Goal: Task Accomplishment & Management: Manage account settings

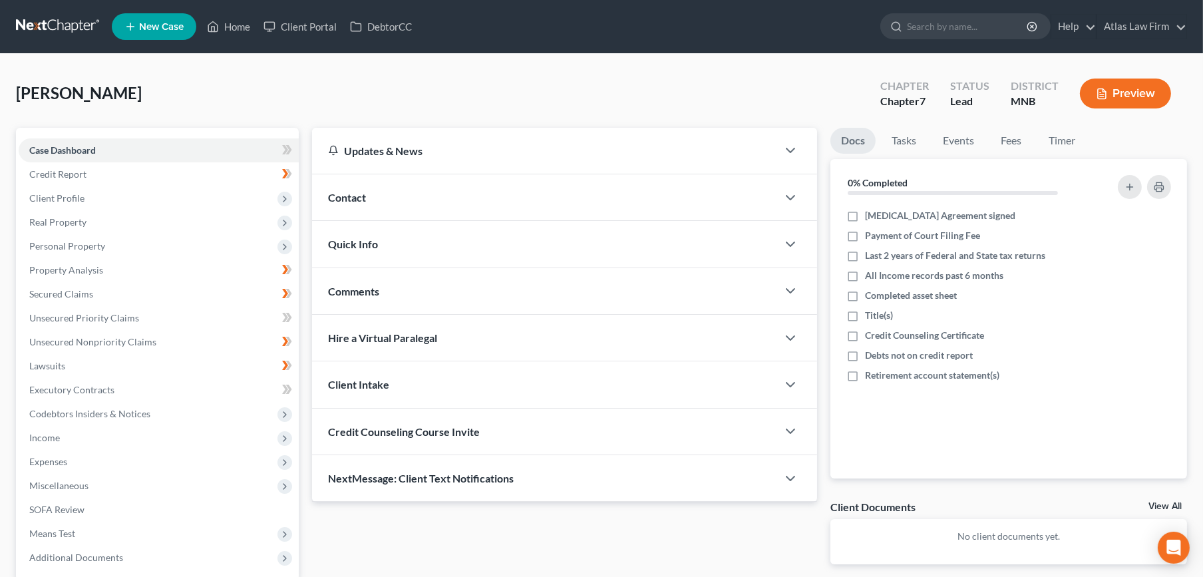
click at [63, 15] on link at bounding box center [58, 27] width 85 height 24
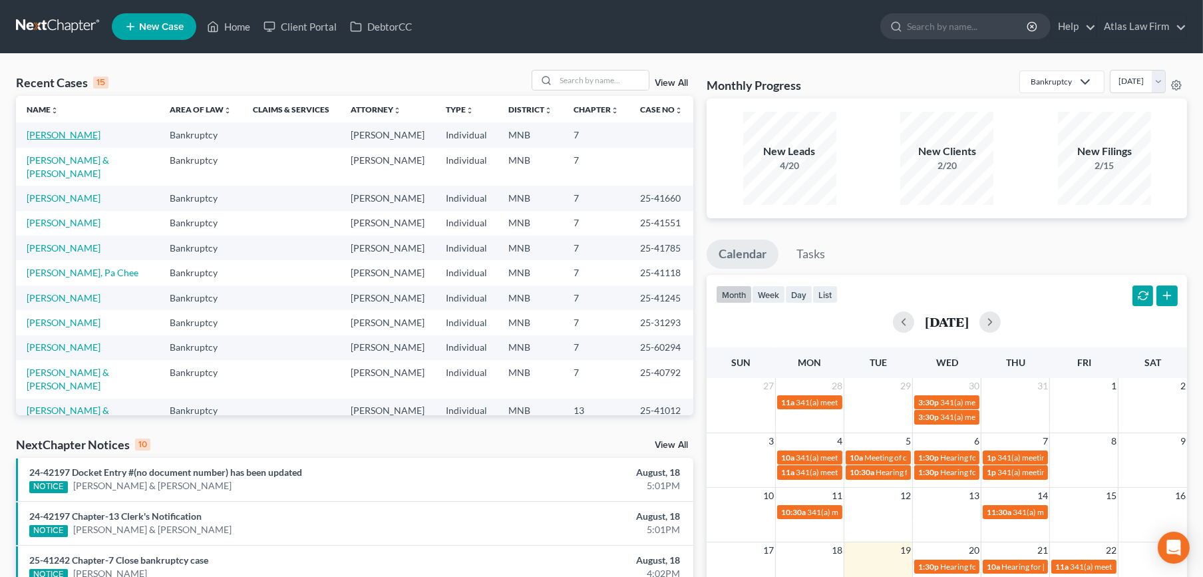
click at [81, 131] on link "[PERSON_NAME]" at bounding box center [64, 134] width 74 height 11
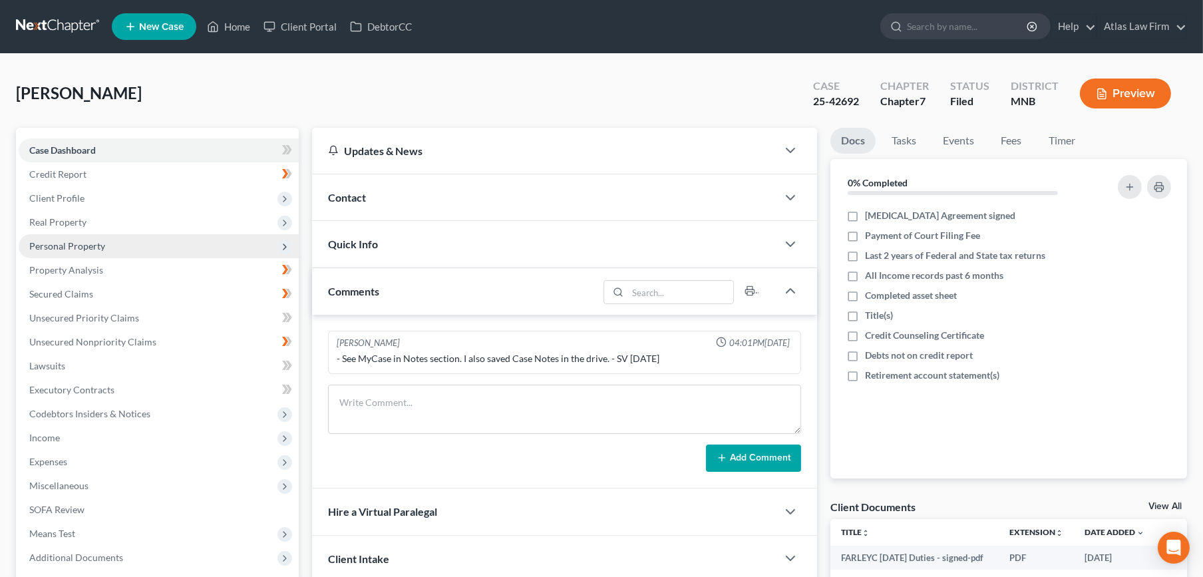
click at [102, 251] on span "Personal Property" at bounding box center [159, 246] width 280 height 24
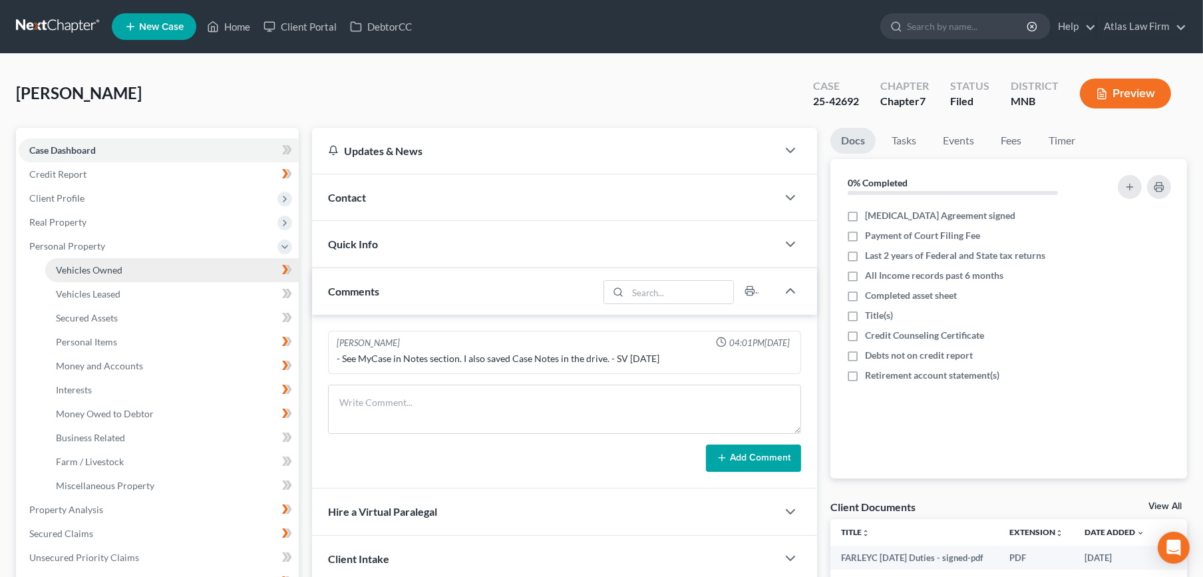
click at [112, 265] on span "Vehicles Owned" at bounding box center [89, 269] width 67 height 11
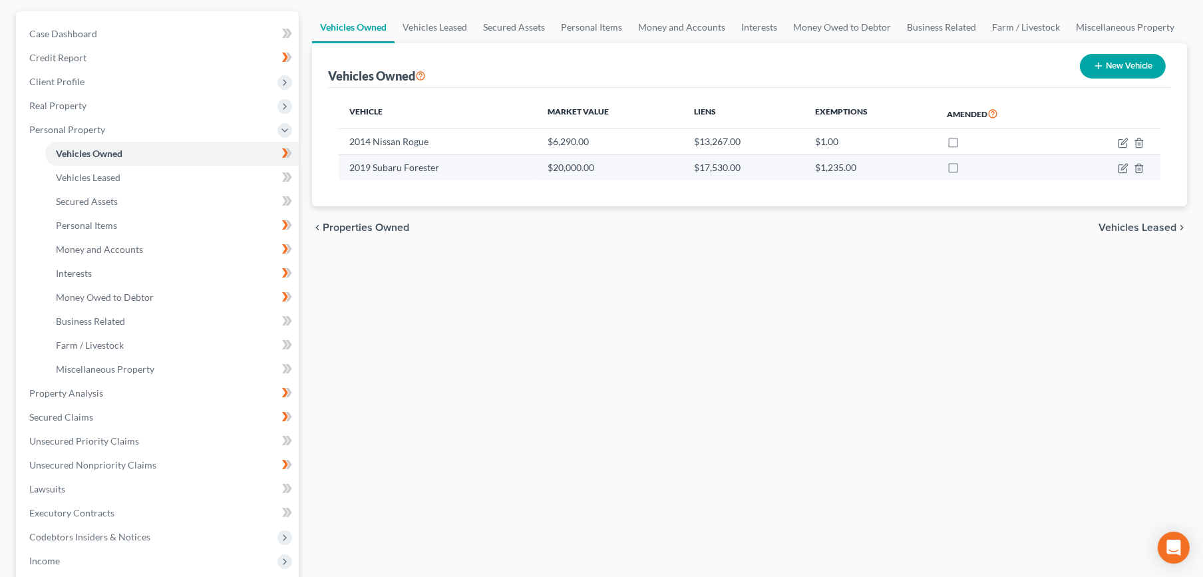
scroll to position [73, 0]
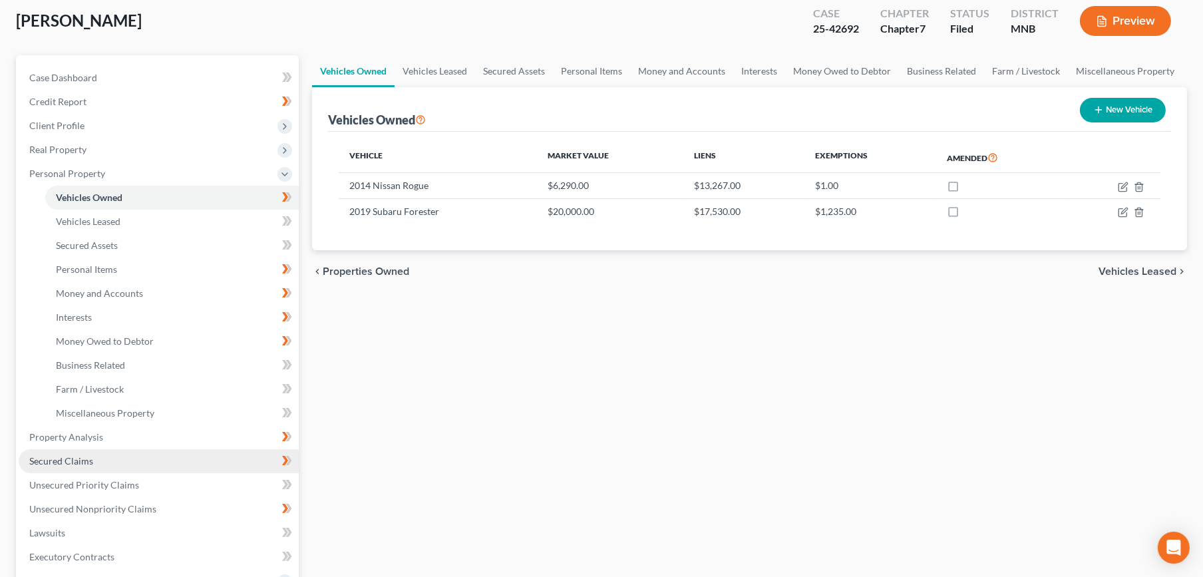
click at [86, 458] on span "Secured Claims" at bounding box center [61, 460] width 64 height 11
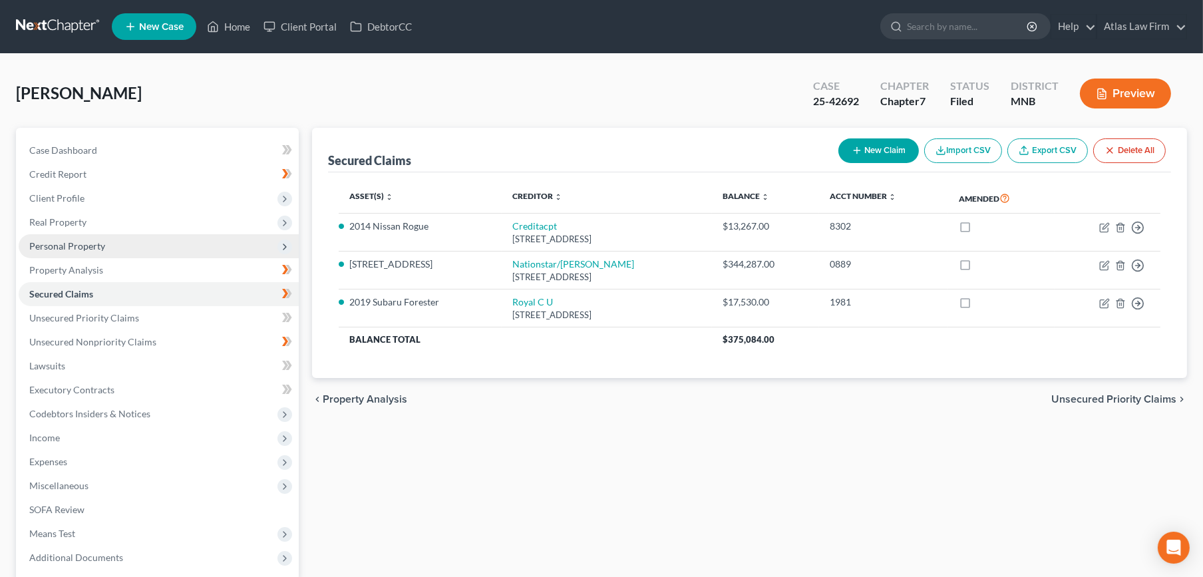
click at [63, 246] on span "Personal Property" at bounding box center [67, 245] width 76 height 11
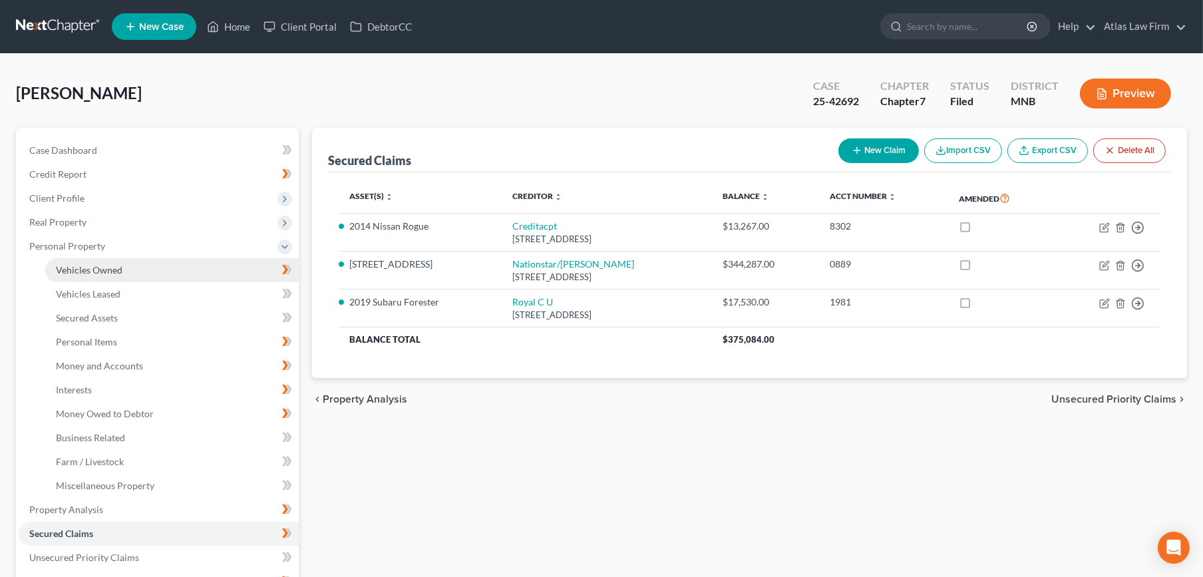
click at [72, 258] on link "Vehicles Owned" at bounding box center [171, 270] width 253 height 24
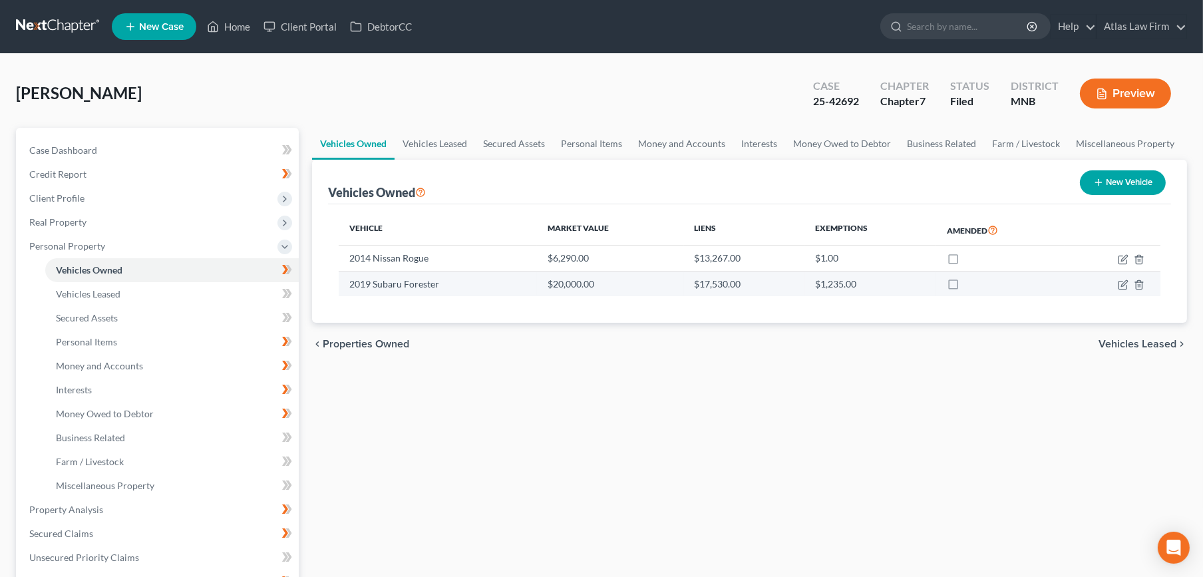
click at [394, 282] on td "2019 Subaru Forester" at bounding box center [438, 283] width 198 height 25
click at [1124, 285] on icon "button" at bounding box center [1123, 284] width 11 height 11
select select "0"
select select "7"
select select "1"
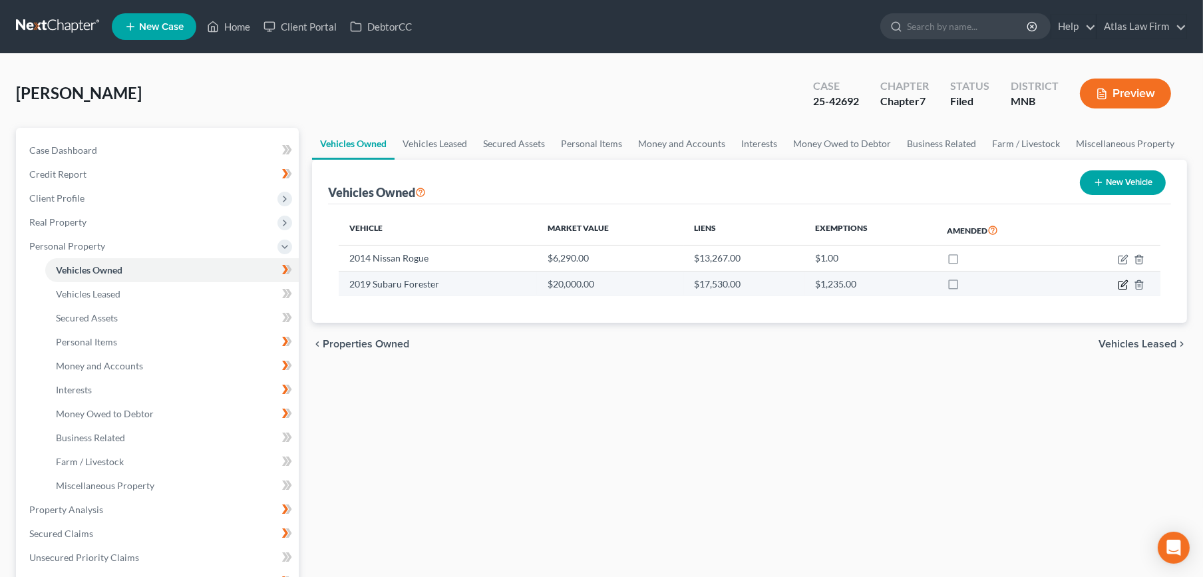
select select "3"
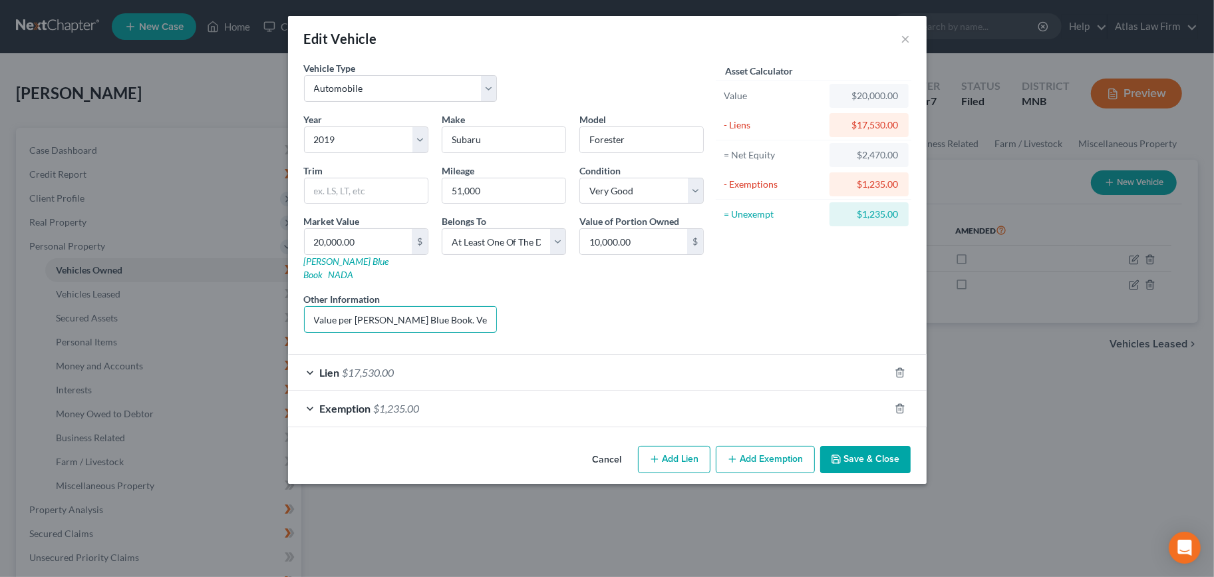
scroll to position [0, 198]
drag, startPoint x: 379, startPoint y: 310, endPoint x: 586, endPoint y: 317, distance: 207.0
click at [586, 317] on div "Year Select 2026 2025 2024 2023 2022 2021 2020 2019 2018 2017 2016 2015 2014 20…" at bounding box center [503, 227] width 413 height 231
click at [599, 303] on div "Liens Select" at bounding box center [607, 312] width 207 height 41
drag, startPoint x: 473, startPoint y: 309, endPoint x: 593, endPoint y: 305, distance: 120.4
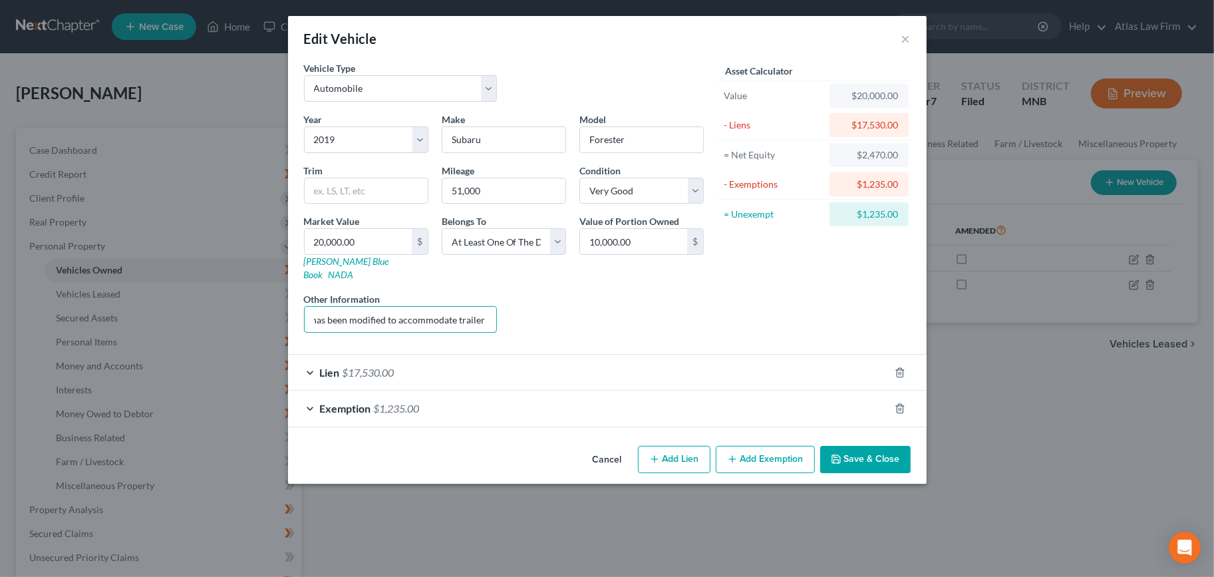
click at [593, 305] on div "Year Select 2026 2025 2024 2023 2022 2021 2020 2019 2018 2017 2016 2015 2014 20…" at bounding box center [503, 227] width 413 height 231
click at [606, 448] on button "Cancel" at bounding box center [607, 460] width 51 height 27
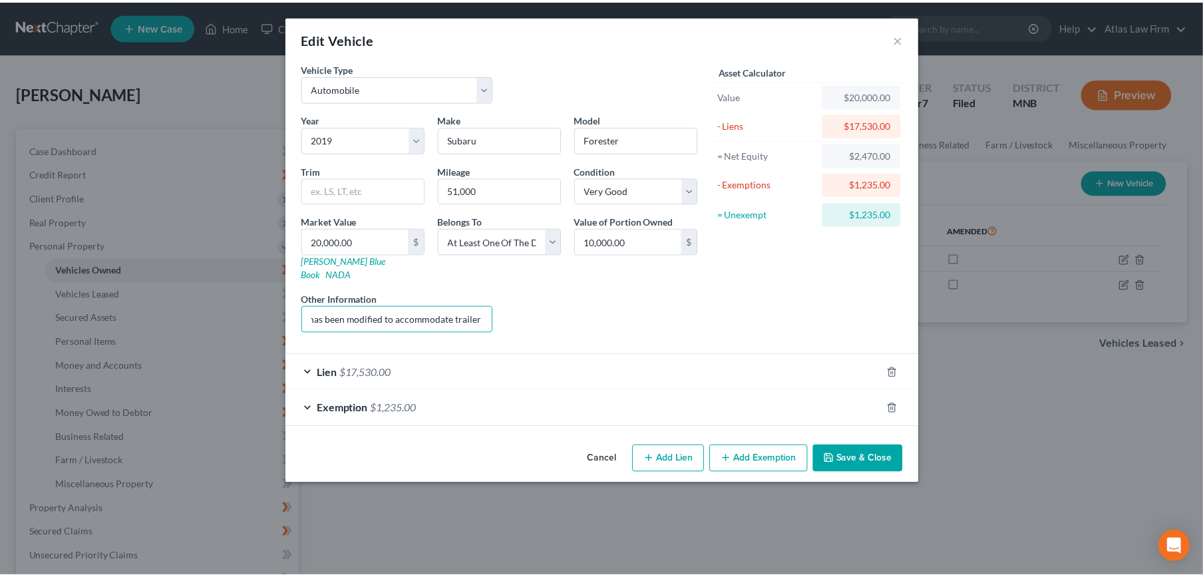
scroll to position [0, 0]
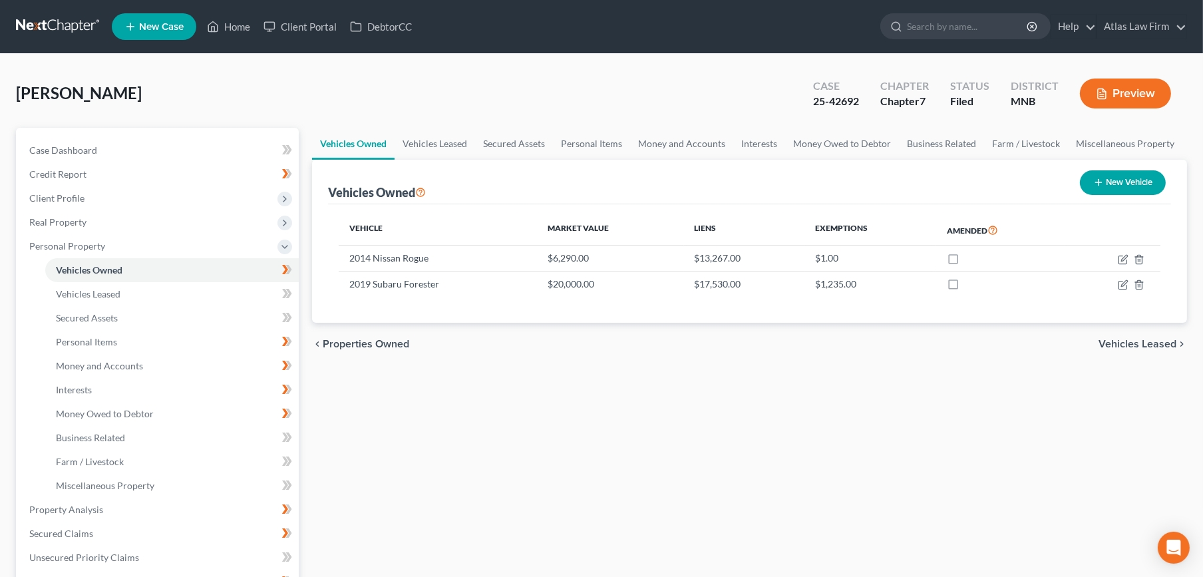
click at [79, 26] on link at bounding box center [58, 27] width 85 height 24
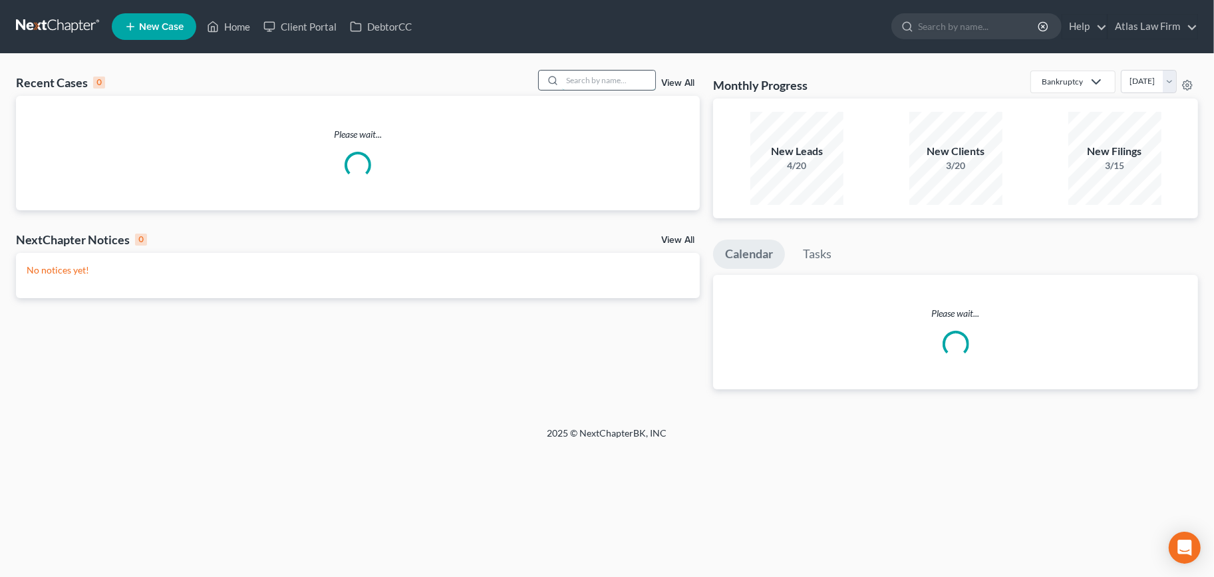
click at [590, 76] on input "search" at bounding box center [608, 80] width 93 height 19
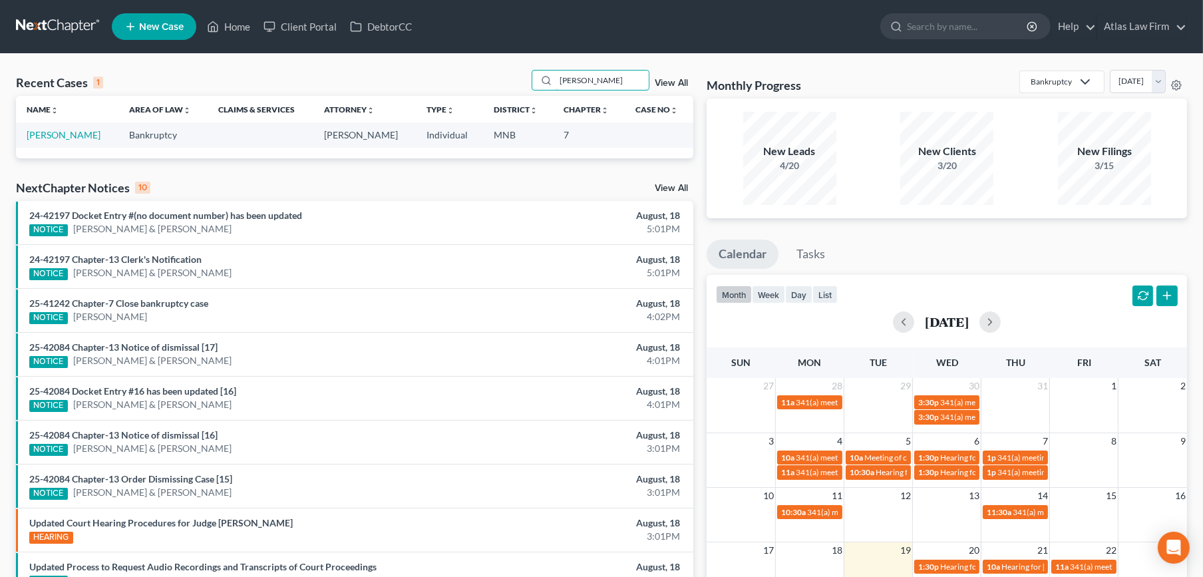
type input "[PERSON_NAME]"
click at [75, 140] on td "[PERSON_NAME]" at bounding box center [67, 134] width 102 height 25
click at [74, 134] on link "[PERSON_NAME]" at bounding box center [64, 134] width 74 height 11
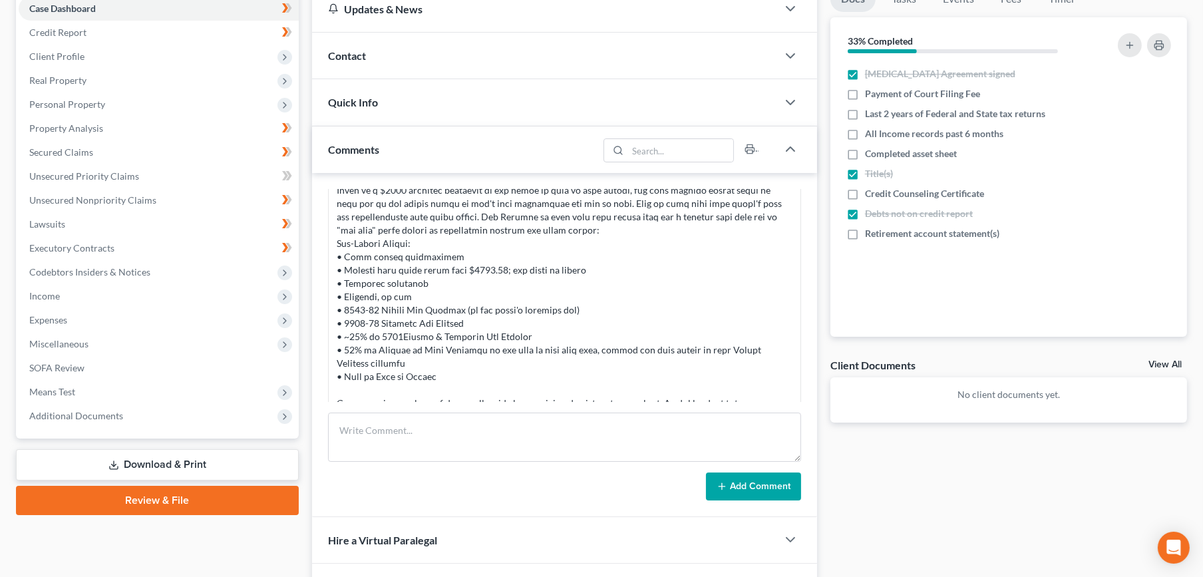
scroll to position [318, 0]
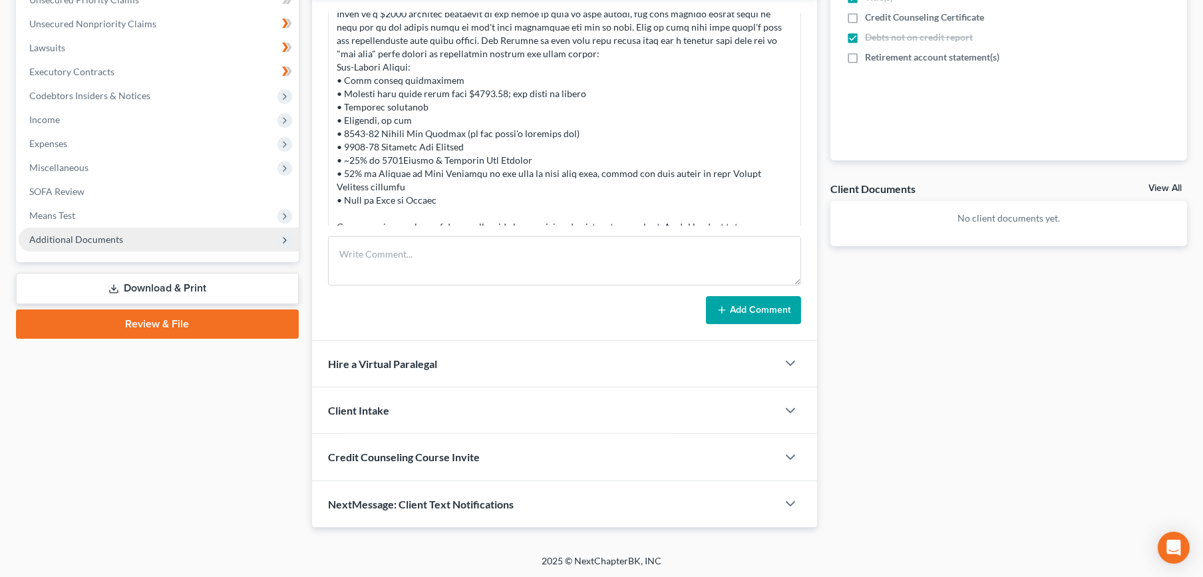
click at [129, 235] on span "Additional Documents" at bounding box center [159, 240] width 280 height 24
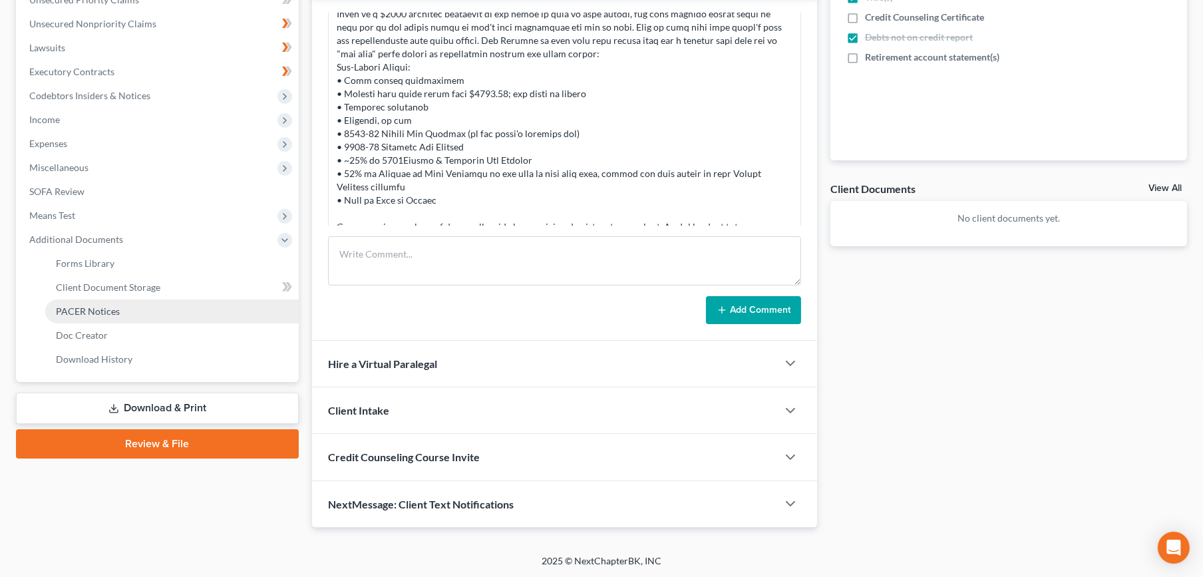
click at [133, 309] on link "PACER Notices" at bounding box center [171, 311] width 253 height 24
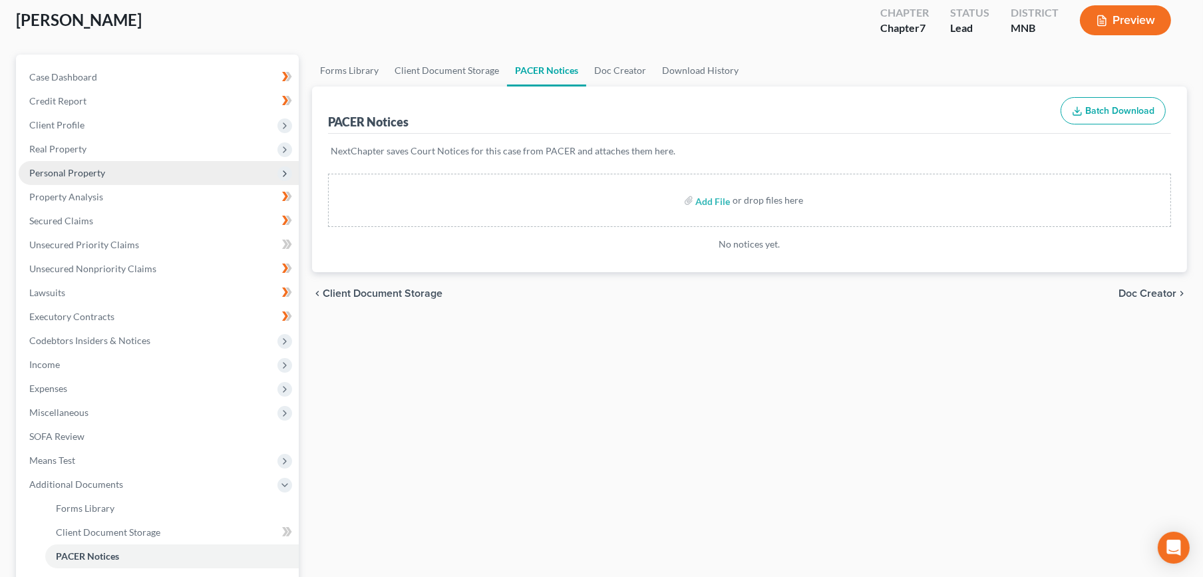
scroll to position [74, 0]
click at [89, 170] on span "Personal Property" at bounding box center [67, 171] width 76 height 11
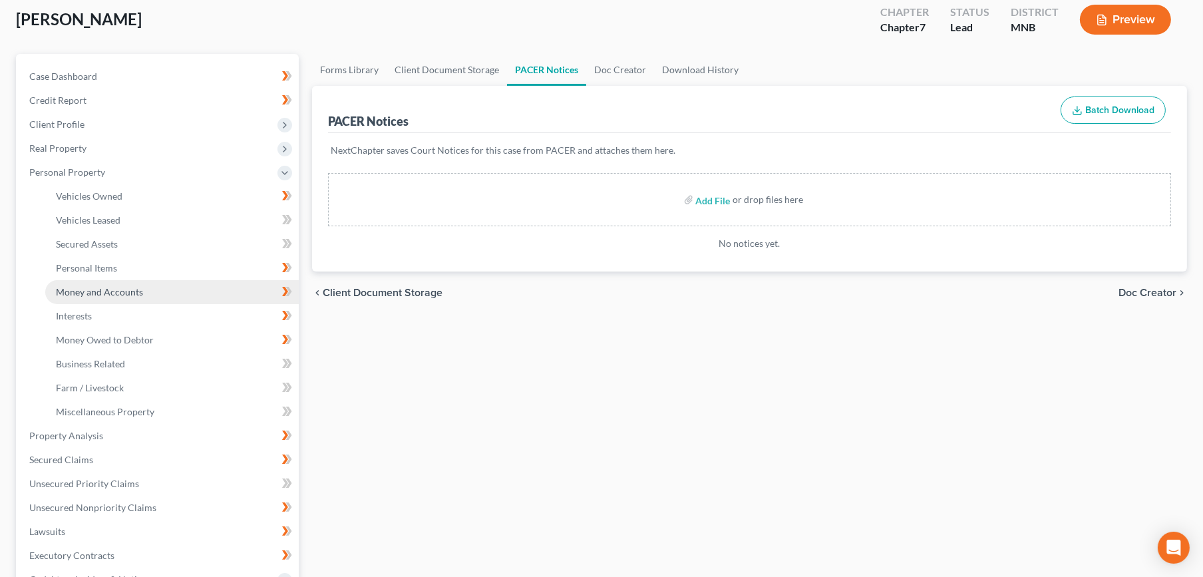
click at [98, 299] on link "Money and Accounts" at bounding box center [171, 292] width 253 height 24
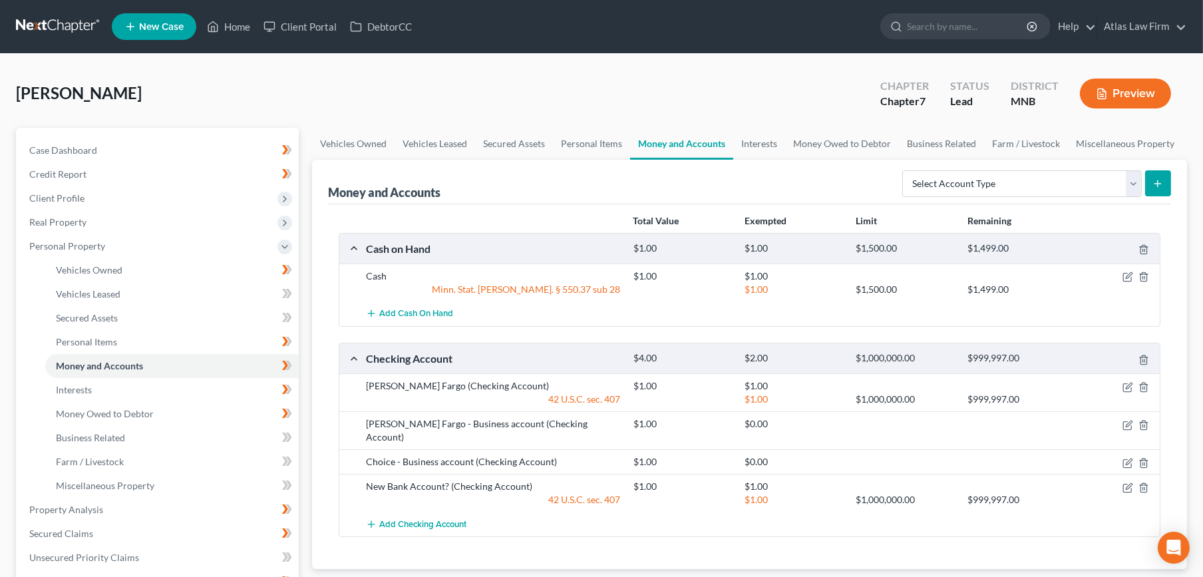
click at [61, 31] on link at bounding box center [58, 27] width 85 height 24
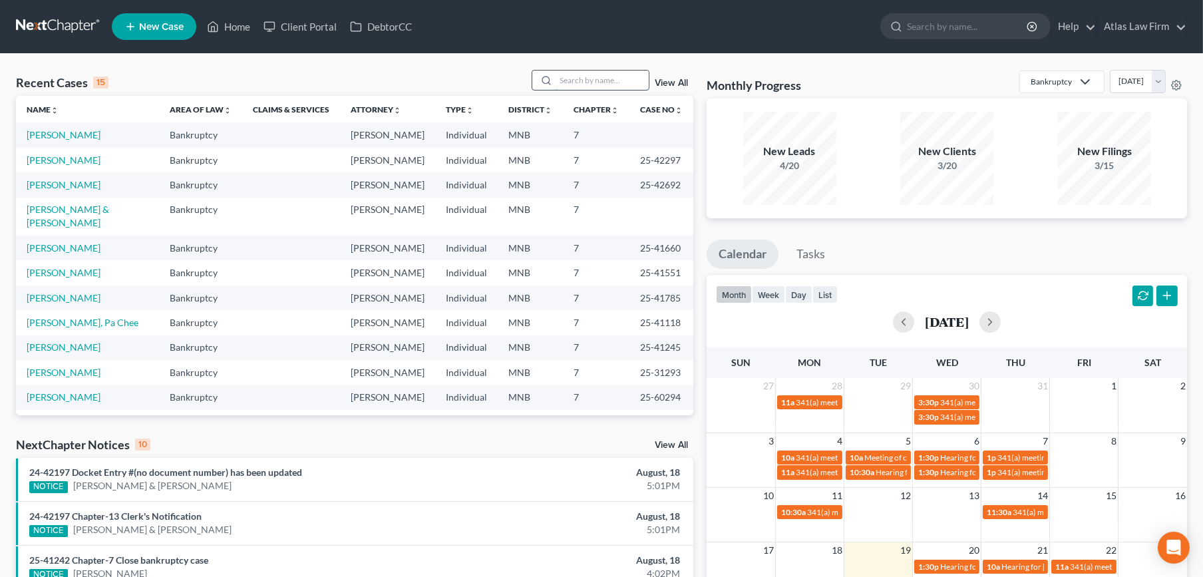
click at [643, 87] on input "search" at bounding box center [601, 80] width 93 height 19
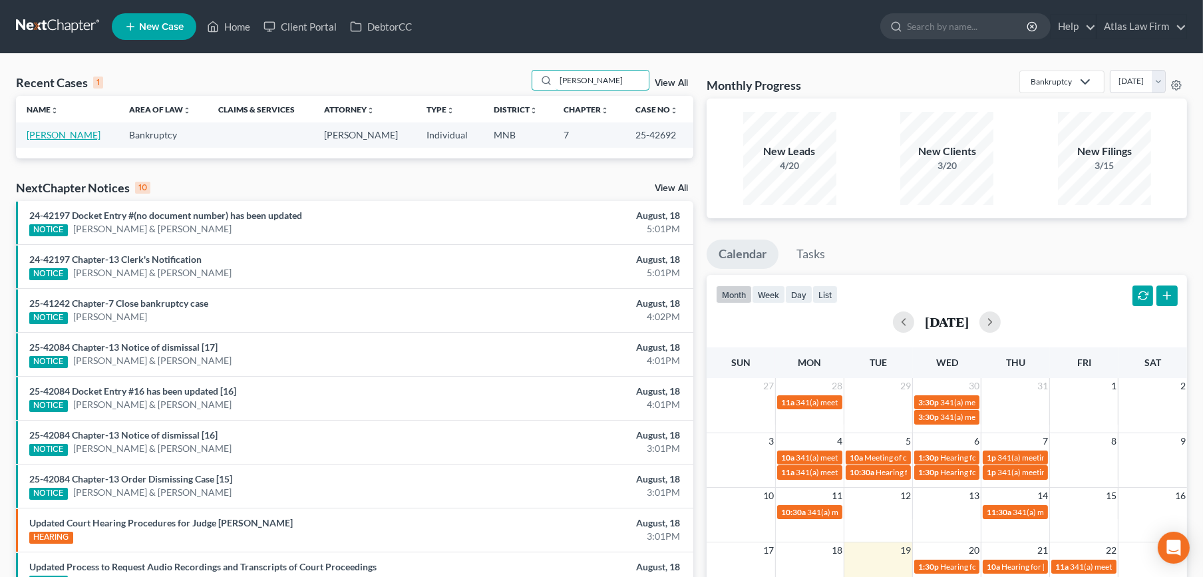
type input "farley"
click at [63, 134] on link "[PERSON_NAME]" at bounding box center [64, 134] width 74 height 11
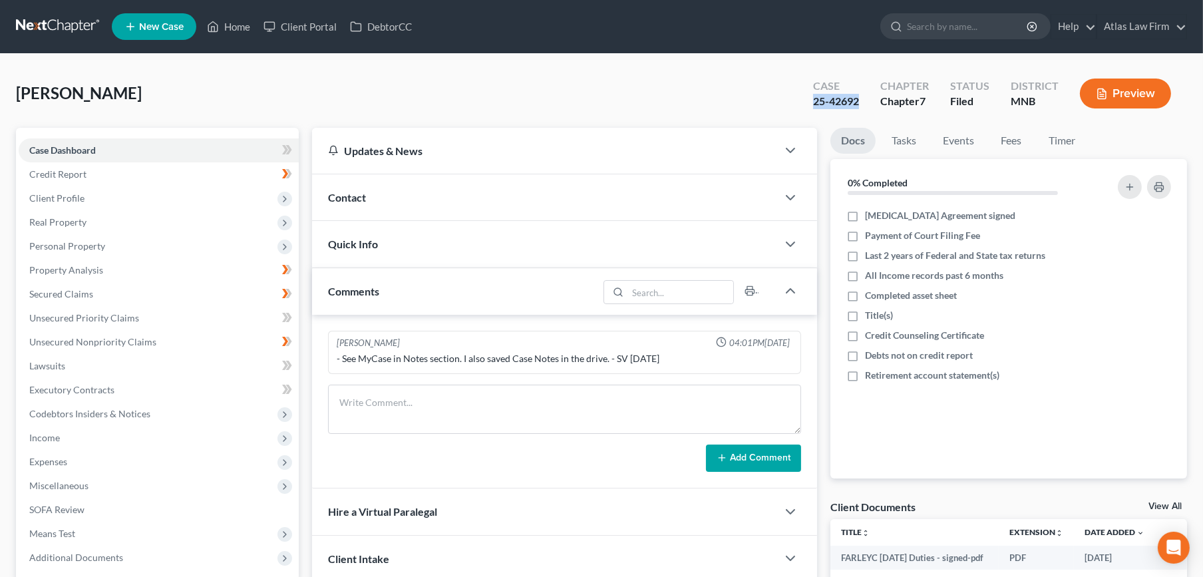
drag, startPoint x: 865, startPoint y: 100, endPoint x: 803, endPoint y: 103, distance: 62.0
click at [803, 103] on div "Case 25-42692" at bounding box center [835, 94] width 67 height 39
copy div "25-42692"
